Goal: Task Accomplishment & Management: Manage account settings

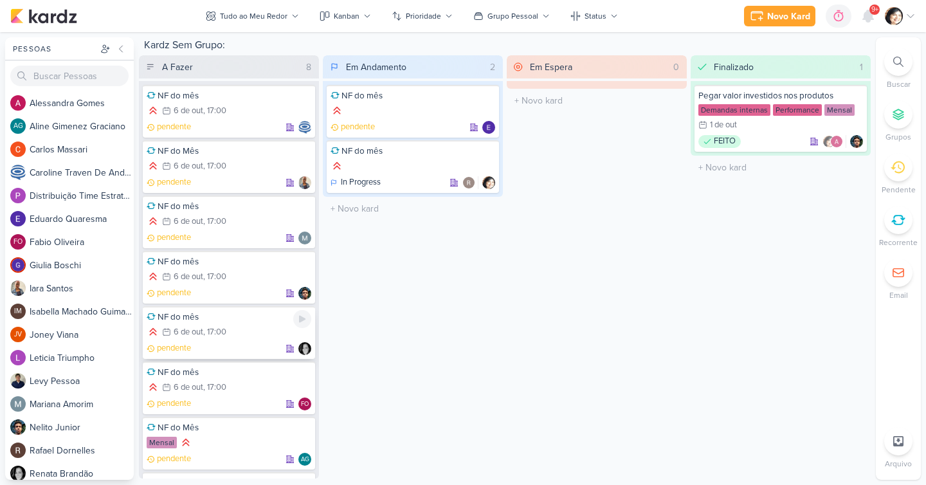
scroll to position [57, 0]
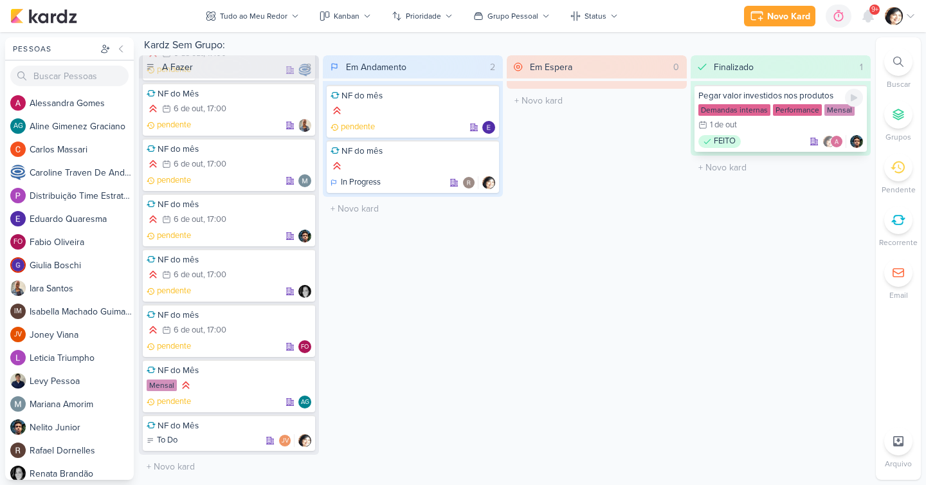
click at [743, 94] on div "Pegar valor investidos nos produtos" at bounding box center [780, 96] width 165 height 12
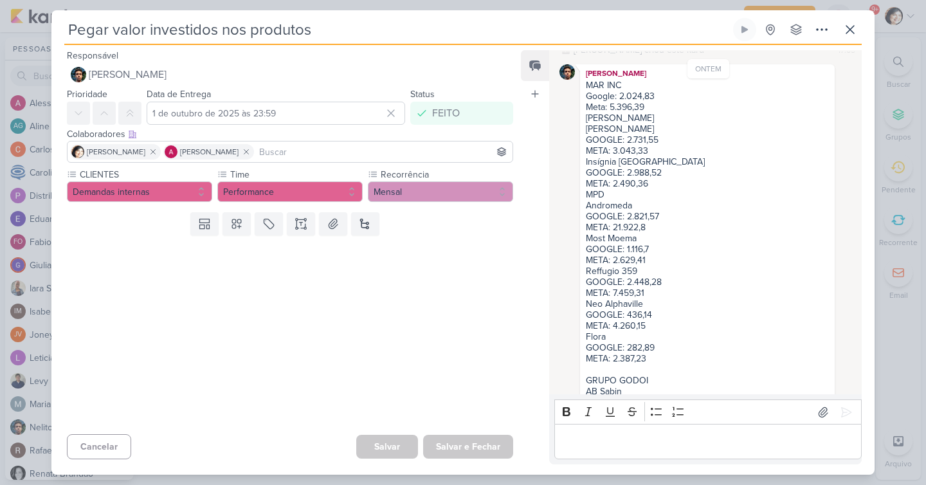
scroll to position [0, 0]
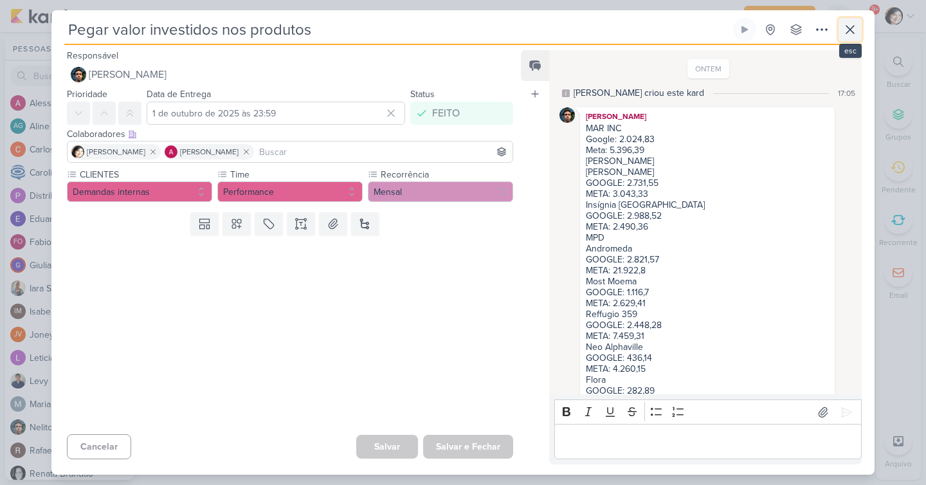
click at [852, 31] on icon at bounding box center [849, 29] width 15 height 15
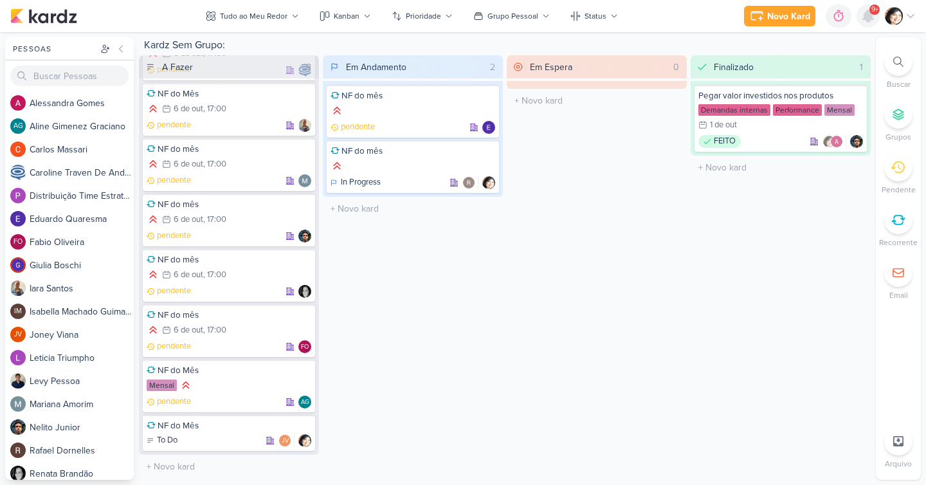
click at [869, 15] on icon at bounding box center [868, 16] width 10 height 12
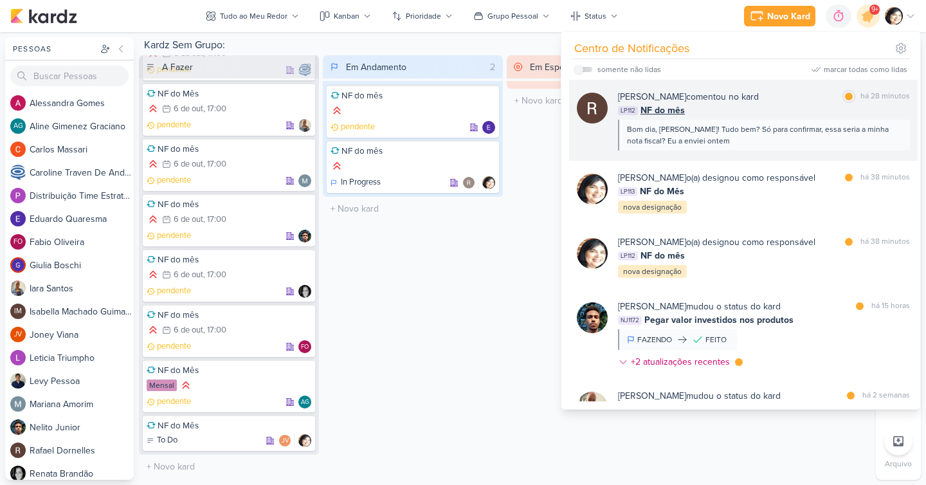
click at [800, 134] on div "Bom dia, [PERSON_NAME]! Tudo bem? Só para confirmar, essa seria a minha nota fi…" at bounding box center [763, 134] width 273 height 23
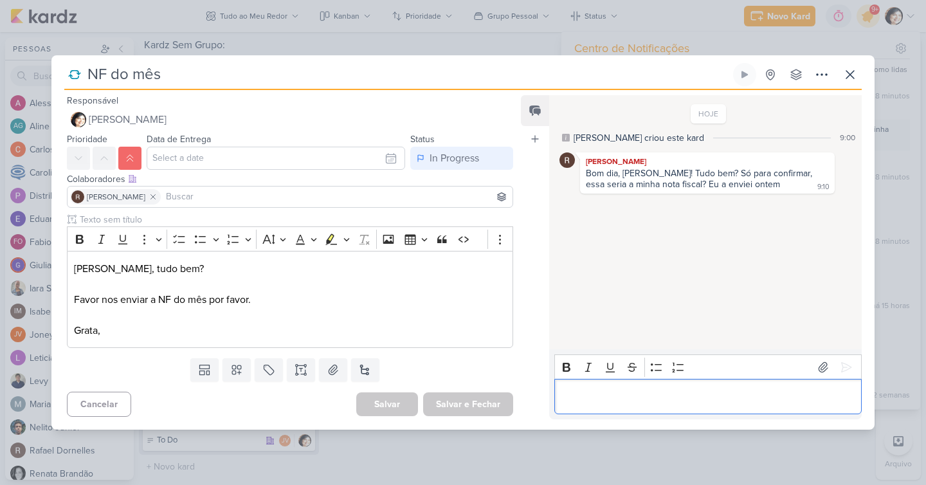
click at [652, 399] on p "Editor editing area: main" at bounding box center [707, 396] width 294 height 15
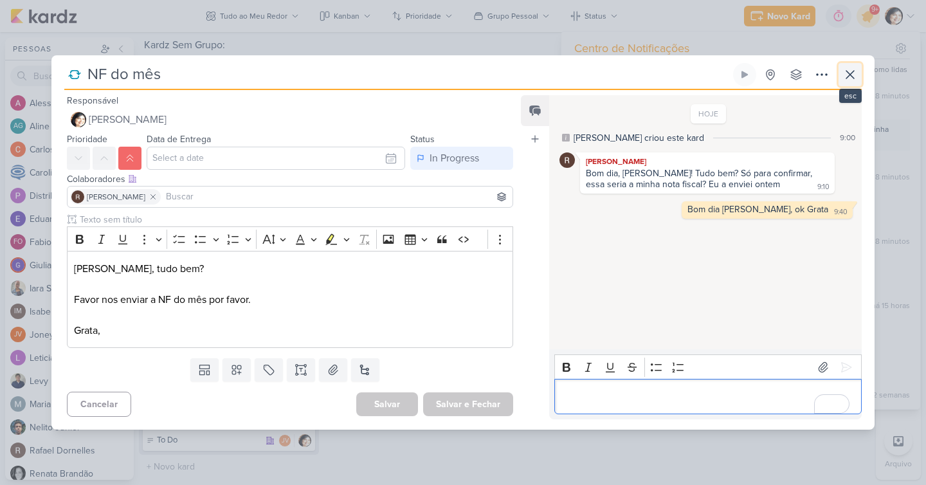
click at [850, 75] on icon at bounding box center [850, 75] width 8 height 8
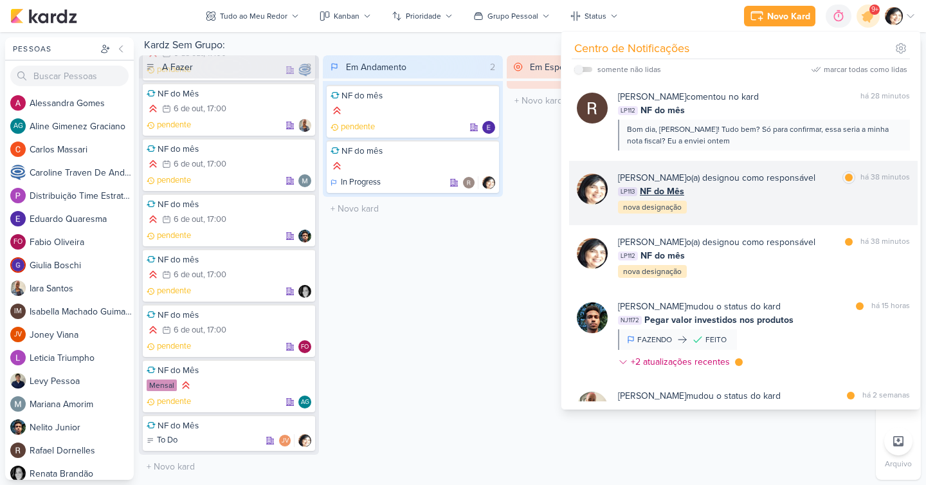
click at [719, 189] on div "LP113 NF do Mês" at bounding box center [764, 190] width 292 height 13
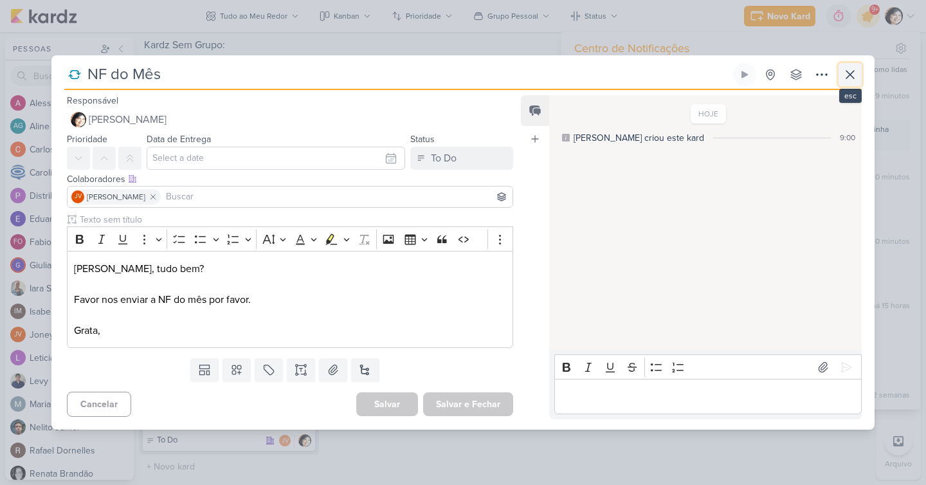
click at [849, 74] on icon at bounding box center [850, 75] width 8 height 8
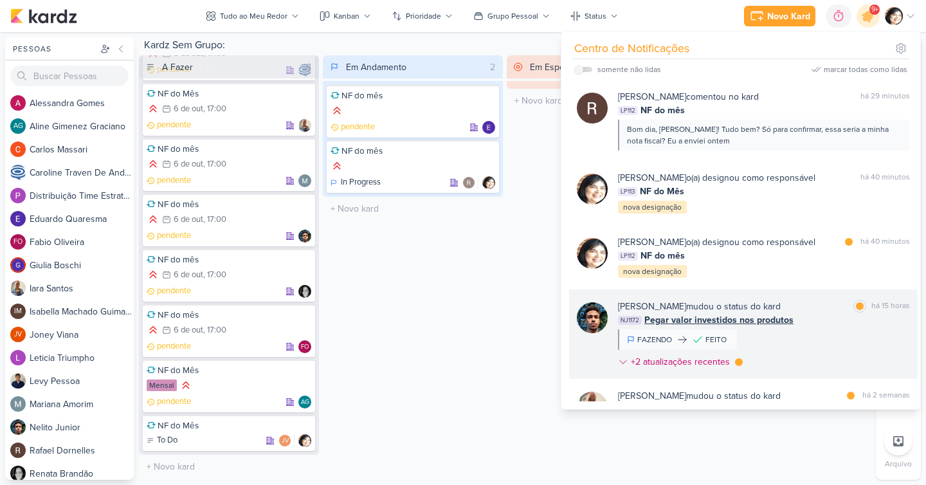
click at [754, 329] on div "Nelito Junior mudou o status do kard marcar como lida há 15 horas NJ1172 Pegar …" at bounding box center [764, 337] width 292 height 74
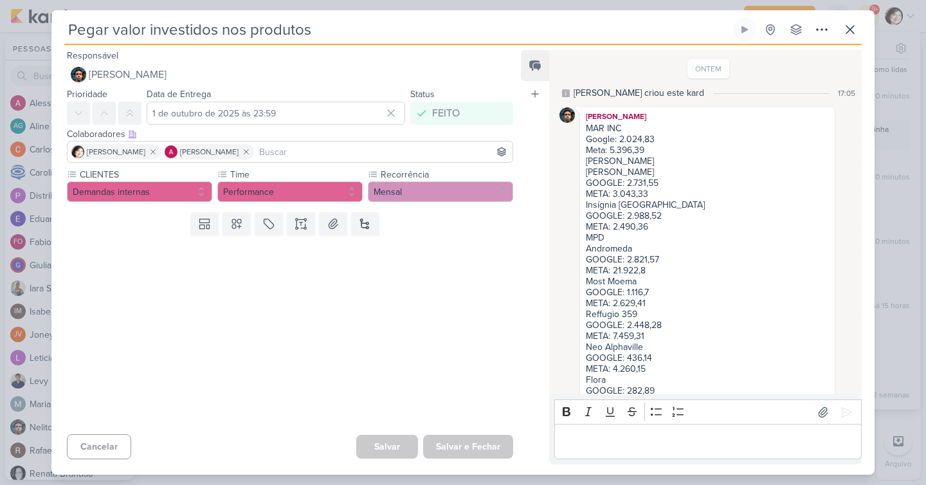
scroll to position [229, 0]
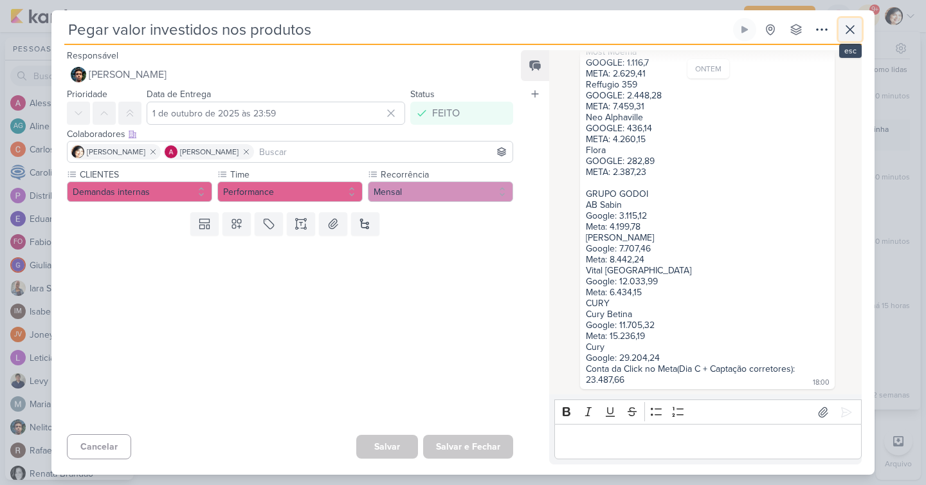
click at [848, 30] on icon at bounding box center [850, 30] width 8 height 8
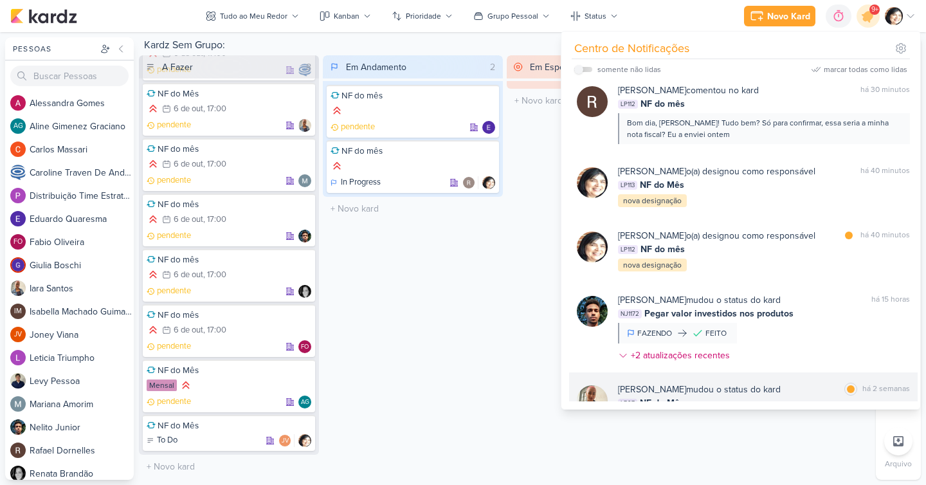
scroll to position [0, 0]
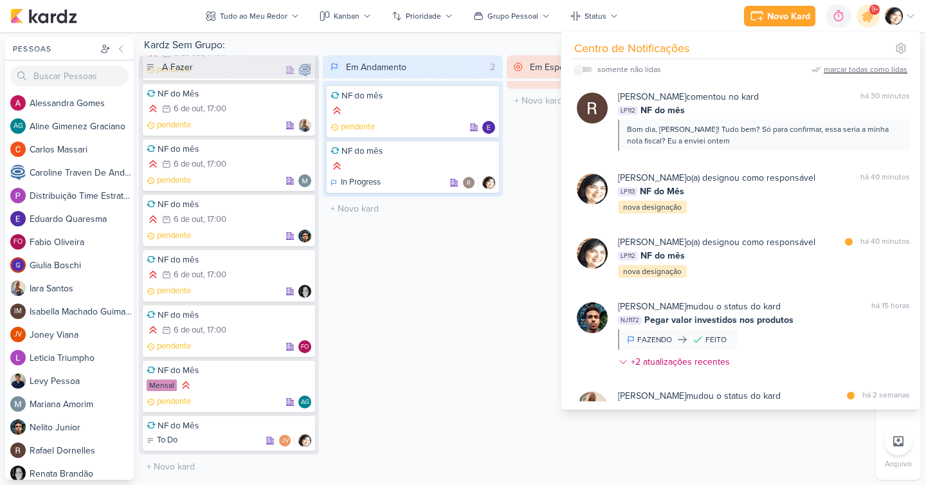
click at [864, 71] on div "marcar todas como lidas" at bounding box center [865, 70] width 84 height 12
click at [904, 45] on icon at bounding box center [900, 48] width 13 height 13
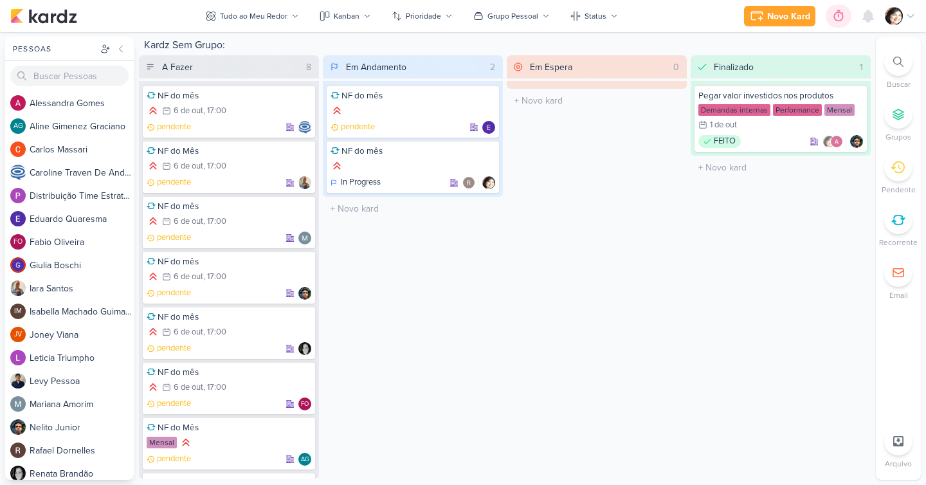
click at [840, 17] on icon at bounding box center [838, 16] width 13 height 13
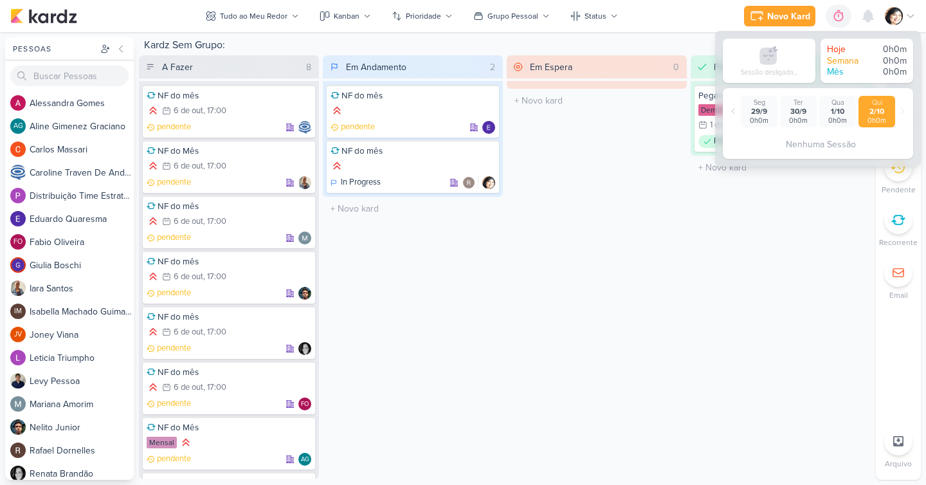
click at [795, 229] on div "Finalizado 1 Pegar valor investidos nos produtos Demandas internas Performance …" at bounding box center [780, 266] width 180 height 423
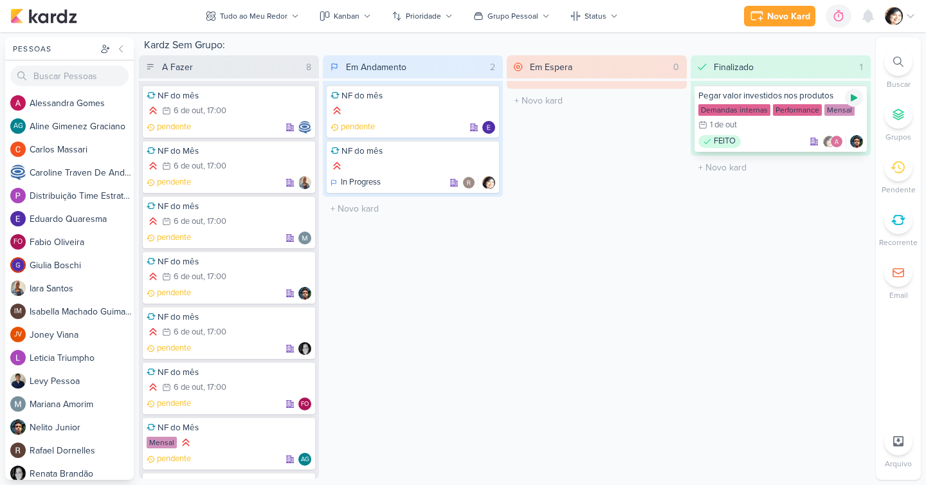
click at [855, 100] on icon at bounding box center [853, 98] width 10 height 10
click at [855, 99] on icon at bounding box center [853, 97] width 6 height 6
click at [870, 13] on icon at bounding box center [868, 16] width 10 height 12
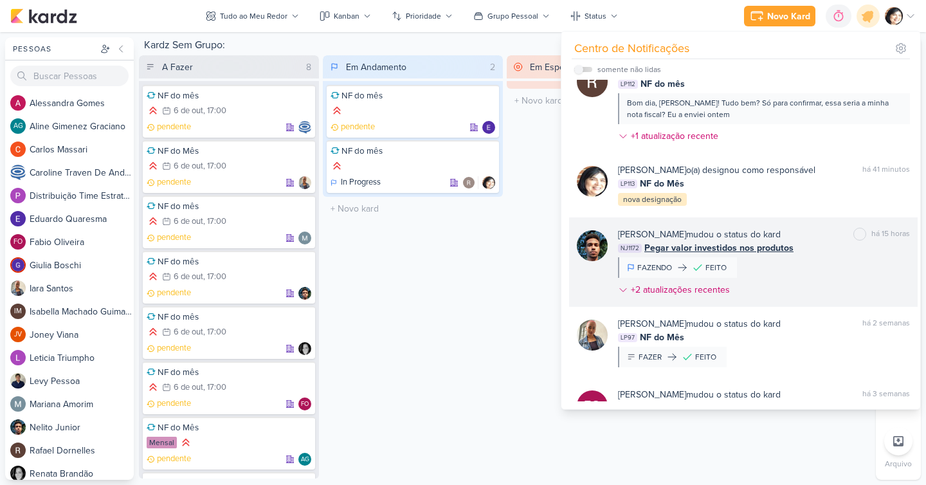
scroll to position [22, 0]
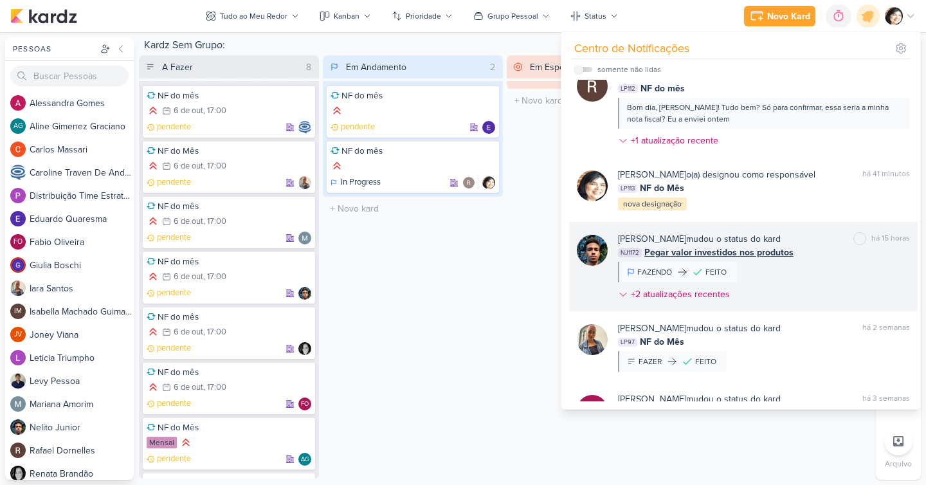
click at [720, 244] on div "[PERSON_NAME] mudou o status do kard" at bounding box center [699, 238] width 163 height 13
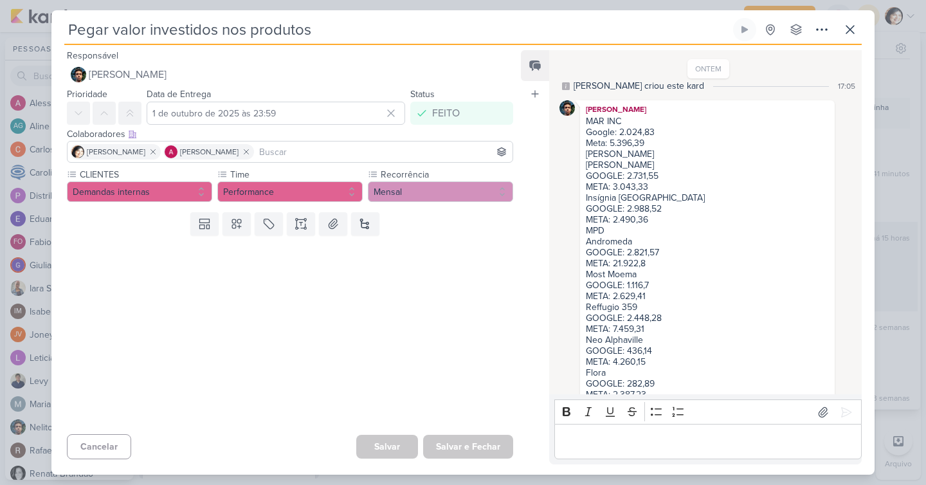
scroll to position [0, 0]
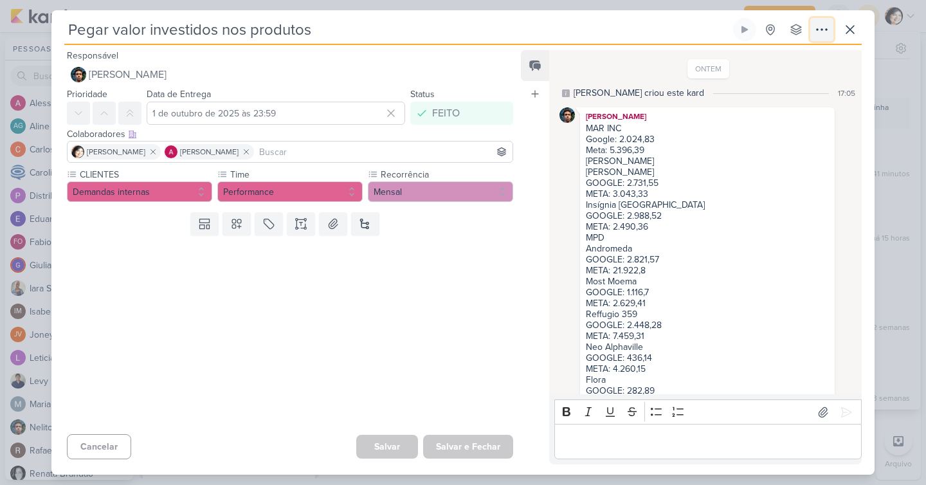
click at [820, 33] on icon at bounding box center [821, 29] width 15 height 15
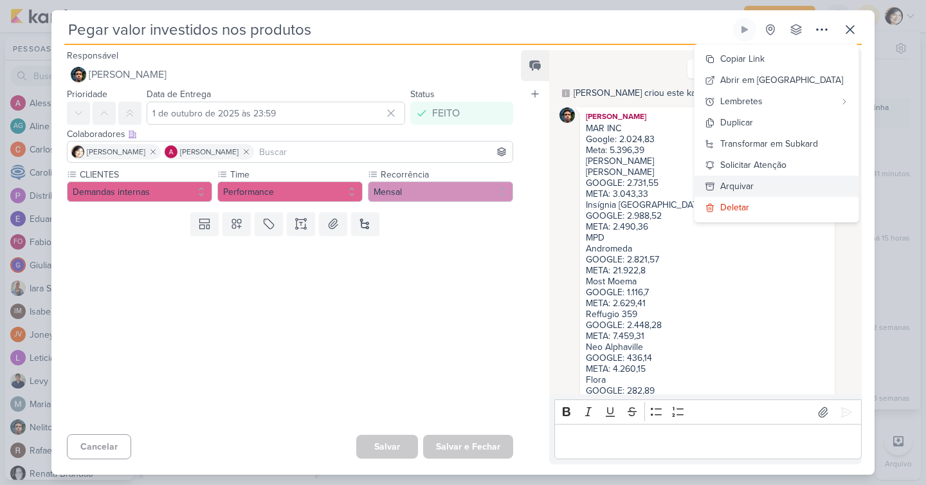
click at [753, 188] on div "Arquivar" at bounding box center [736, 185] width 33 height 13
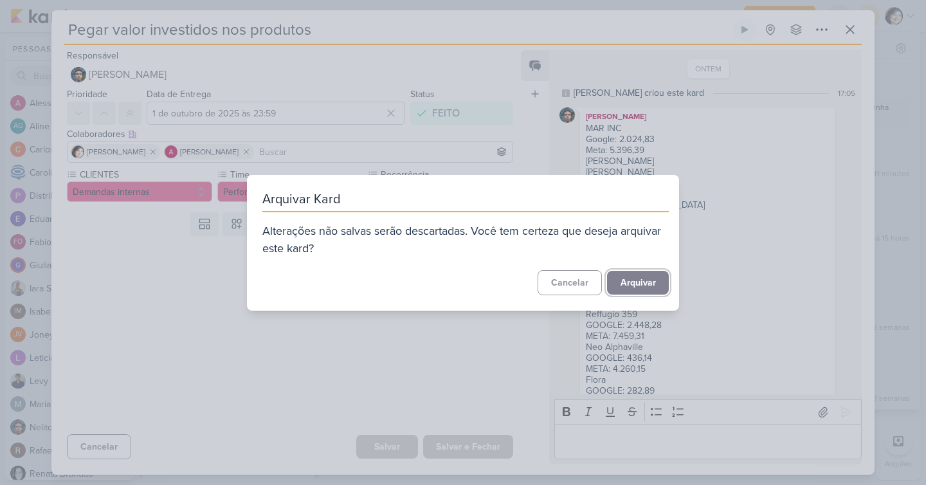
click at [631, 285] on button "Arquivar" at bounding box center [638, 283] width 62 height 24
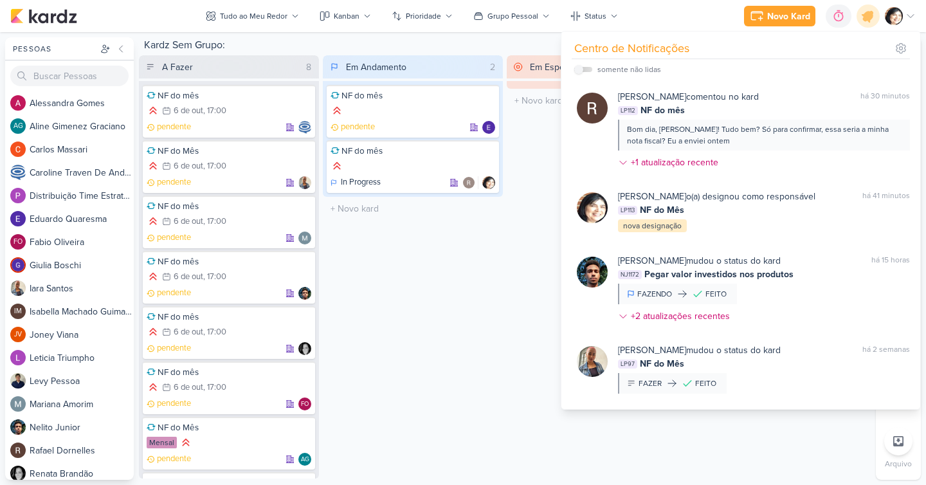
click at [519, 273] on div "Em Espera 0 O título do kard deve ter menos que 100 caracteres" at bounding box center [596, 266] width 180 height 423
